Goal: Task Accomplishment & Management: Use online tool/utility

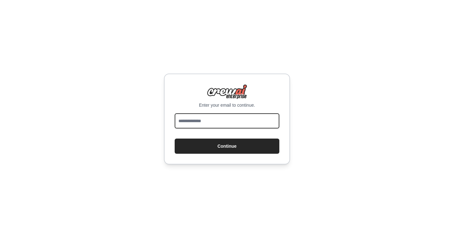
click at [208, 115] on input "email" at bounding box center [227, 120] width 105 height 15
type input "**********"
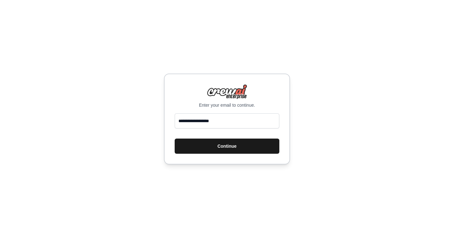
click at [222, 147] on button "Continue" at bounding box center [227, 145] width 105 height 15
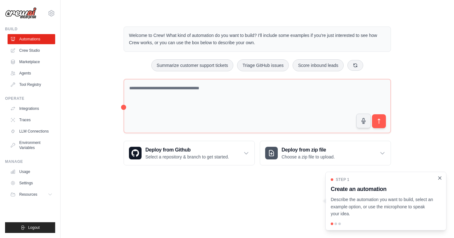
click at [439, 178] on icon "Close walkthrough" at bounding box center [440, 178] width 6 height 6
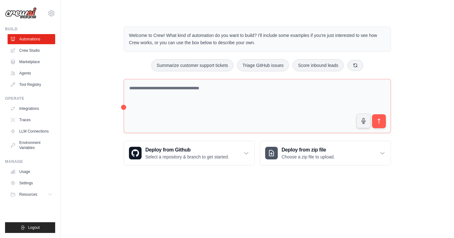
click at [132, 67] on div "Summarize customer support tickets Triage GitHub issues Score inbound leads" at bounding box center [257, 65] width 267 height 12
click at [42, 50] on link "Crew Studio" at bounding box center [32, 50] width 48 height 10
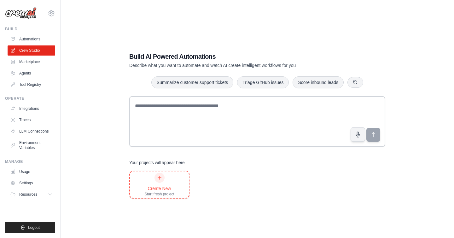
click at [161, 181] on div at bounding box center [160, 178] width 10 height 10
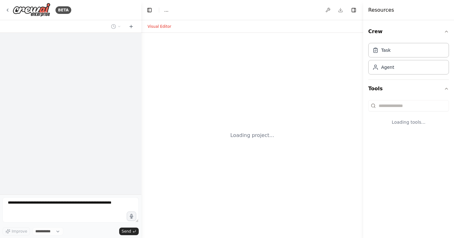
select select "****"
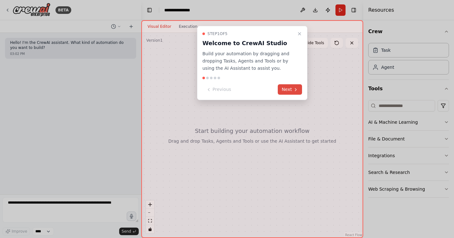
click at [293, 91] on button "Next" at bounding box center [290, 89] width 24 height 10
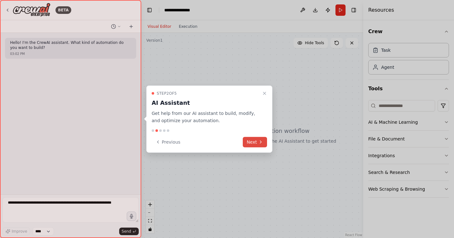
click at [260, 142] on icon at bounding box center [260, 141] width 5 height 5
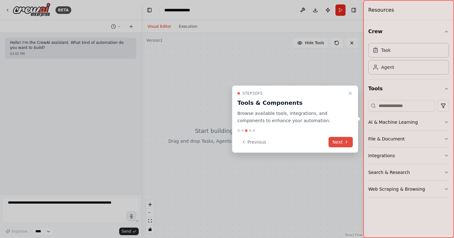
click at [340, 138] on button "Next" at bounding box center [341, 142] width 24 height 10
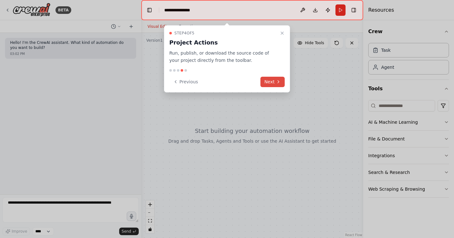
click at [276, 84] on icon at bounding box center [278, 81] width 5 height 5
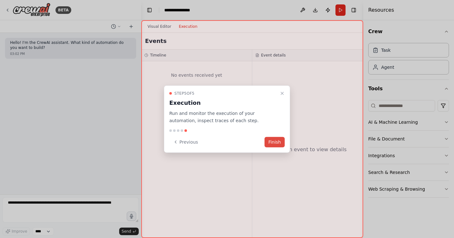
click at [277, 139] on button "Finish" at bounding box center [275, 142] width 20 height 10
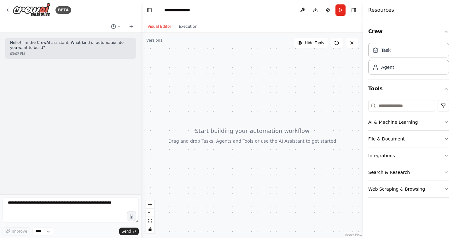
click at [276, 147] on div at bounding box center [252, 135] width 222 height 205
click at [382, 63] on div "Agent" at bounding box center [408, 67] width 81 height 15
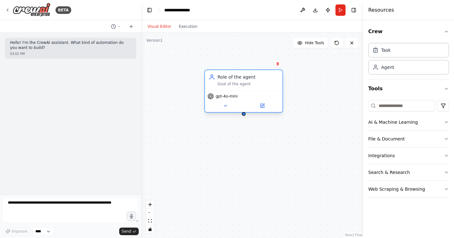
drag, startPoint x: 291, startPoint y: 82, endPoint x: 201, endPoint y: 80, distance: 90.5
click at [218, 81] on div "Role of the agent Goal of the agent" at bounding box center [248, 80] width 61 height 13
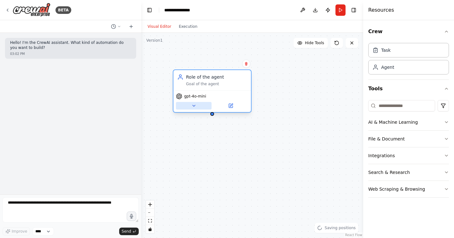
click at [198, 106] on button at bounding box center [194, 106] width 36 height 8
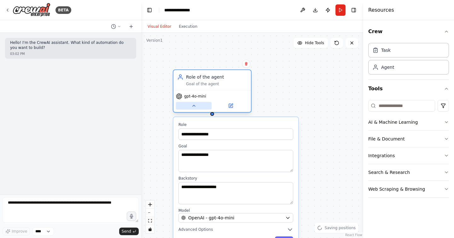
click at [199, 106] on button at bounding box center [194, 106] width 36 height 8
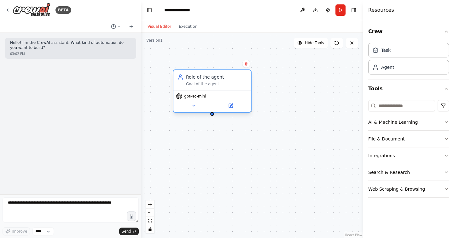
click at [199, 94] on span "gpt-4o-mini" at bounding box center [195, 96] width 22 height 5
click at [196, 96] on span "gpt-4o-mini" at bounding box center [195, 96] width 22 height 5
click at [196, 105] on button at bounding box center [194, 106] width 36 height 8
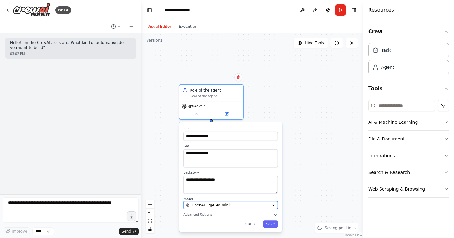
click at [205, 206] on span "OpenAI - gpt-4o-mini" at bounding box center [211, 204] width 38 height 5
click at [215, 202] on span "OpenAI - gpt-4o-mini" at bounding box center [211, 204] width 38 height 5
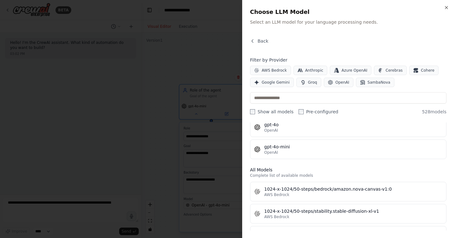
scroll to position [135, 0]
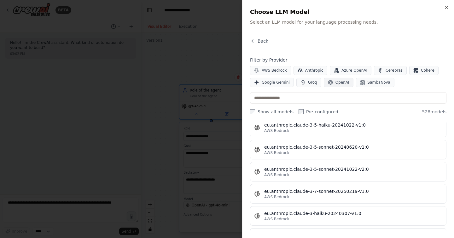
click at [343, 83] on span "OpenAI" at bounding box center [343, 82] width 14 height 5
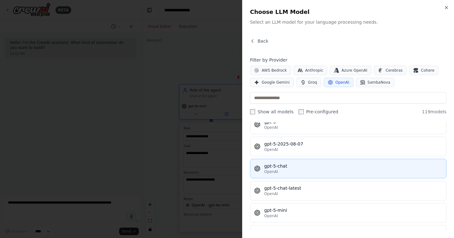
scroll to position [1506, 0]
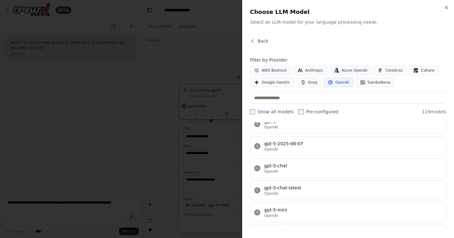
click at [208, 68] on div at bounding box center [227, 119] width 454 height 238
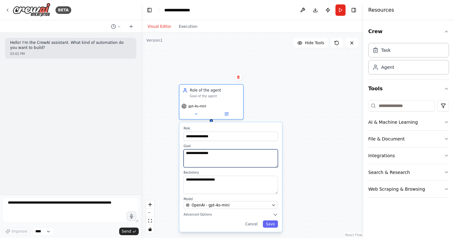
click at [218, 164] on textarea "**********" at bounding box center [231, 158] width 94 height 18
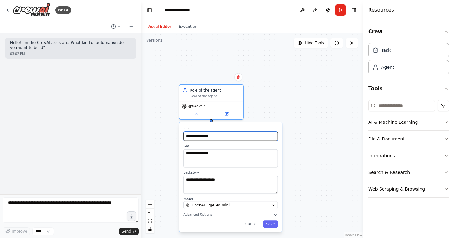
click at [213, 134] on input "**********" at bounding box center [231, 136] width 94 height 9
click at [216, 212] on button "Advanced Options" at bounding box center [231, 214] width 94 height 5
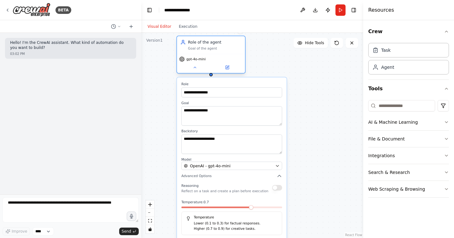
drag, startPoint x: 216, startPoint y: 91, endPoint x: 214, endPoint y: 51, distance: 40.1
click at [214, 51] on div "Role of the agent Goal of the agent" at bounding box center [211, 45] width 68 height 18
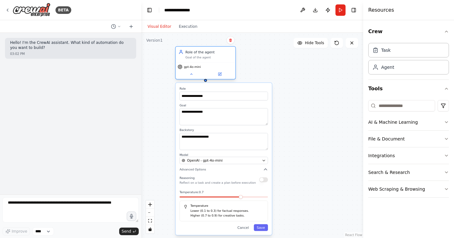
drag, startPoint x: 204, startPoint y: 70, endPoint x: 200, endPoint y: 58, distance: 12.6
click at [200, 58] on div "Role of the agent Goal of the agent" at bounding box center [206, 54] width 60 height 15
